Goal: Task Accomplishment & Management: Complete application form

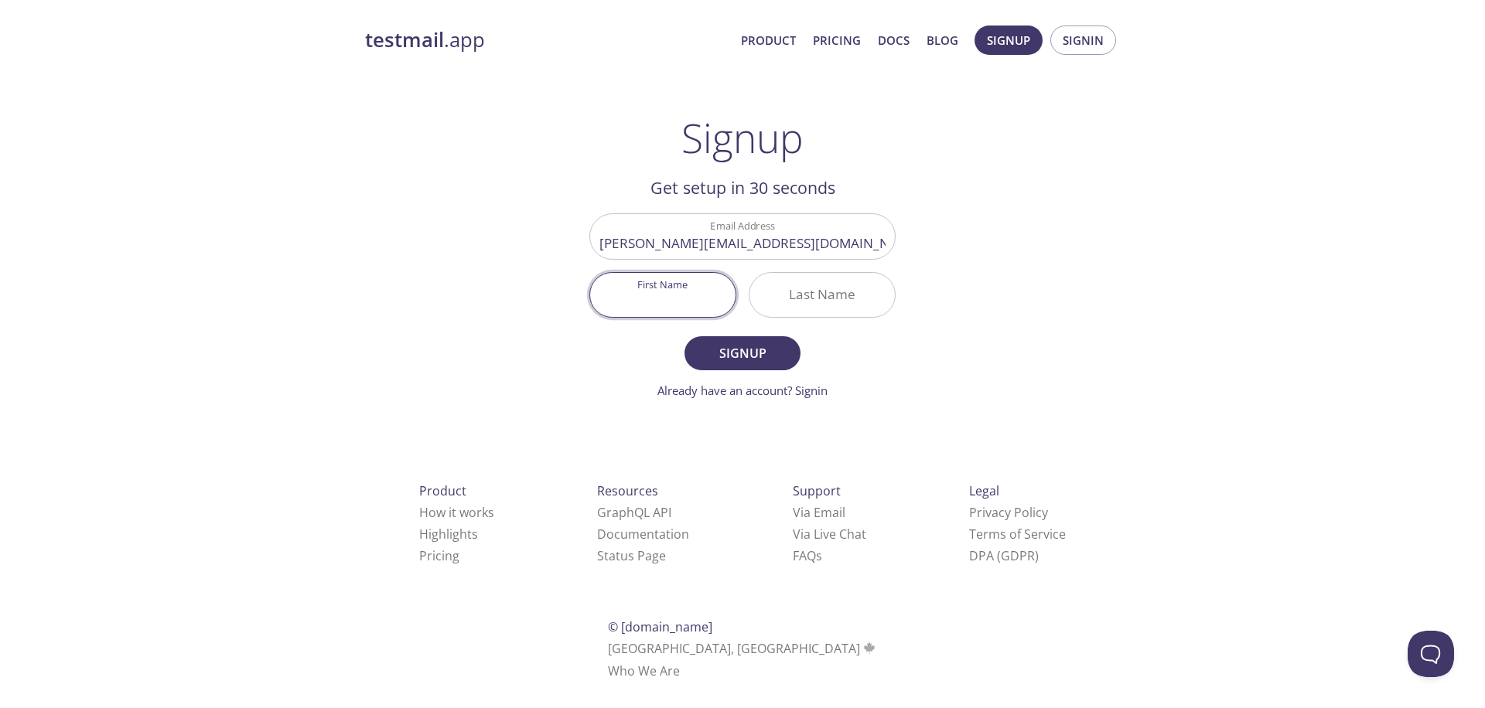
click at [692, 298] on input "First Name" at bounding box center [662, 295] width 145 height 44
type input "[PERSON_NAME]"
click at [777, 298] on input "Last Name" at bounding box center [821, 295] width 145 height 44
type input "[PERSON_NAME]"
click at [746, 338] on button "Signup" at bounding box center [742, 353] width 116 height 34
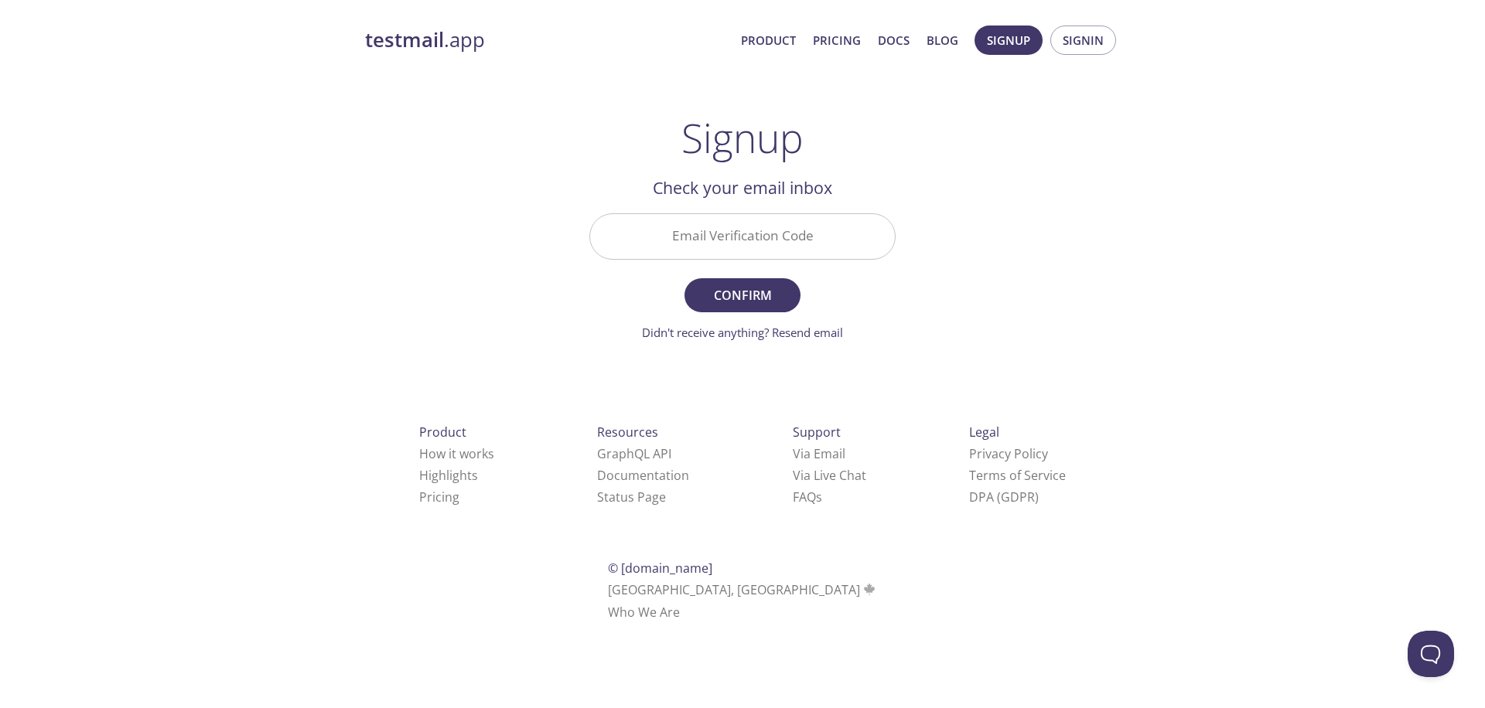
click at [779, 230] on input "Email Verification Code" at bounding box center [742, 236] width 305 height 44
paste input "ZQURPCP"
type input "ZQURPCP"
click at [747, 280] on button "Confirm" at bounding box center [742, 295] width 116 height 34
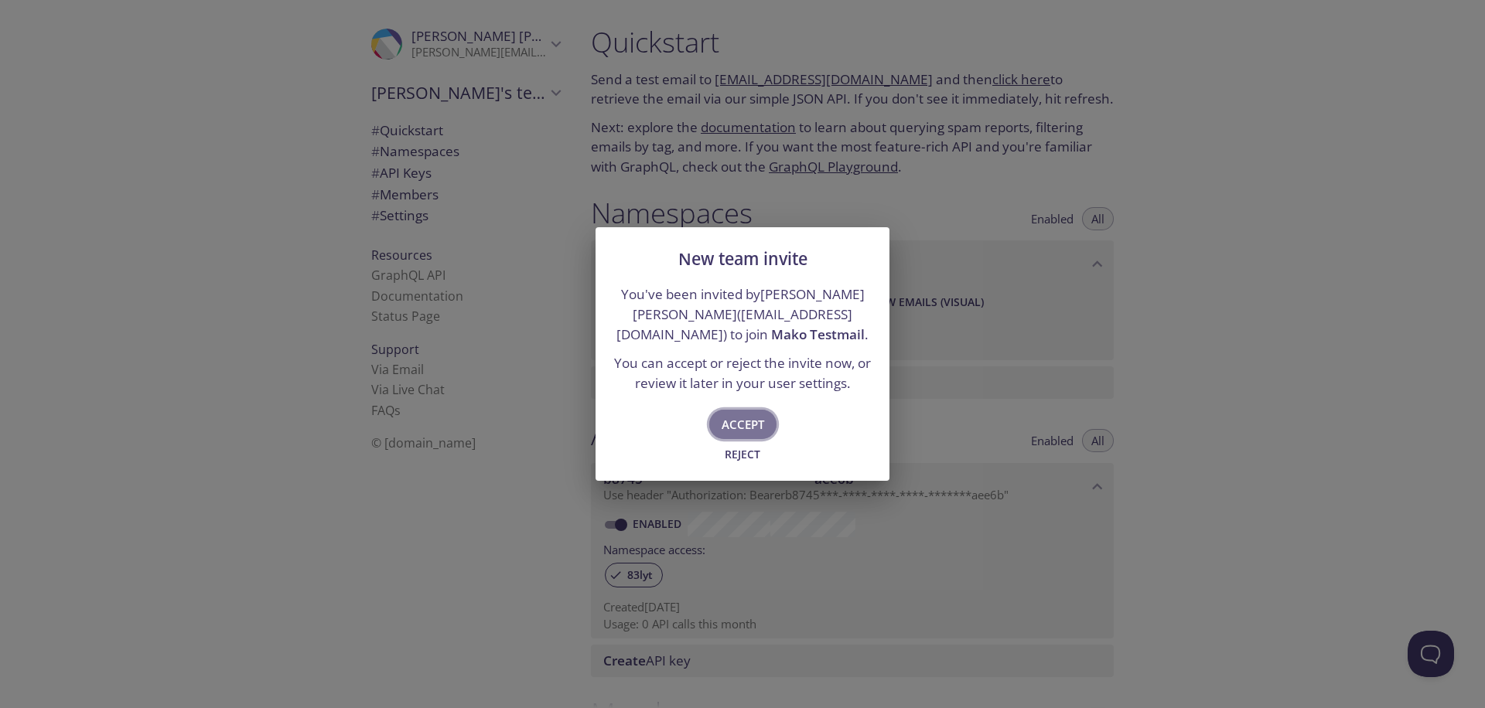
click at [759, 428] on span "Accept" at bounding box center [742, 424] width 43 height 20
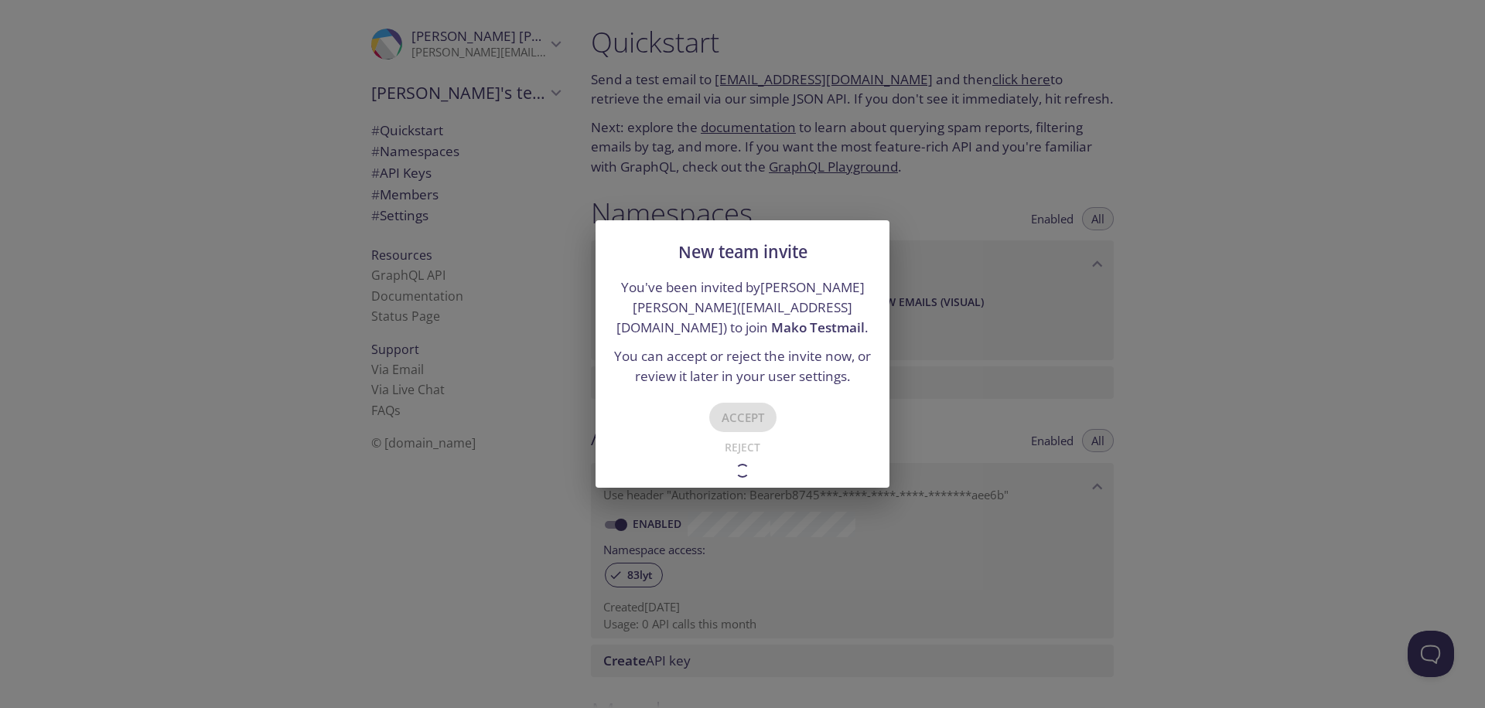
type input "Mako Testmail"
